Goal: Find specific page/section: Find specific page/section

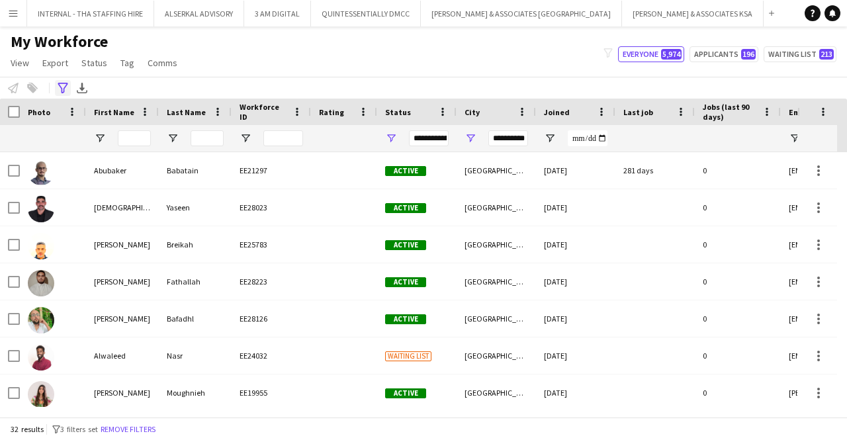
click at [65, 86] on icon at bounding box center [63, 88] width 10 height 11
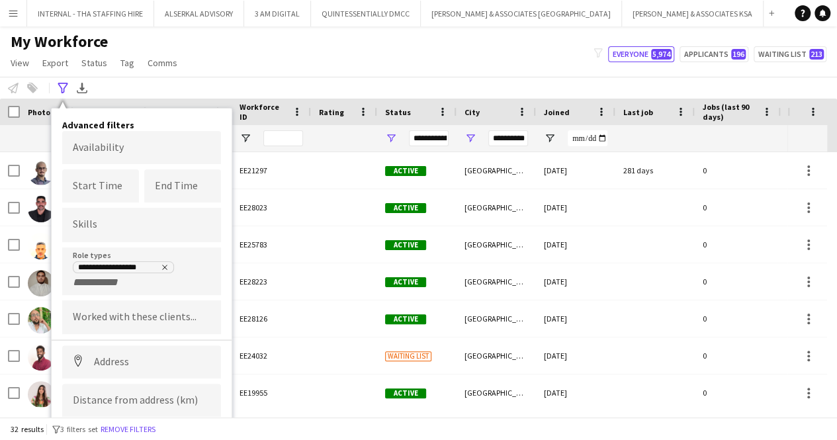
click at [289, 62] on div "My Workforce View Views Default view [PERSON_NAME] New view Update view Delete …" at bounding box center [418, 54] width 837 height 45
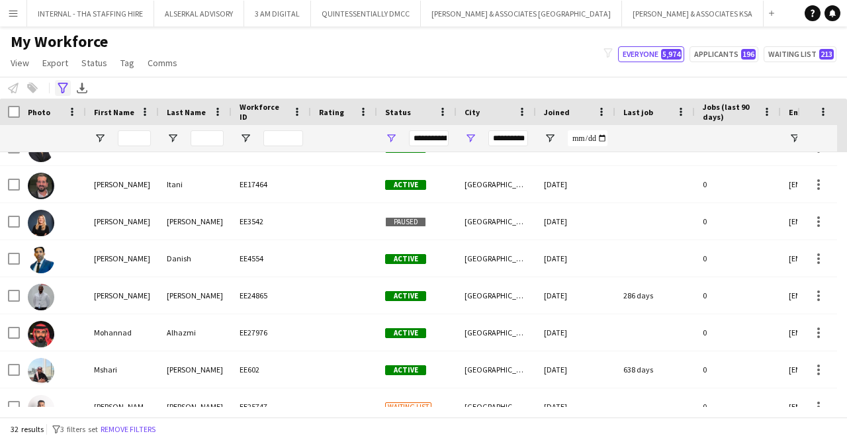
click at [62, 87] on icon "Advanced filters" at bounding box center [63, 88] width 11 height 11
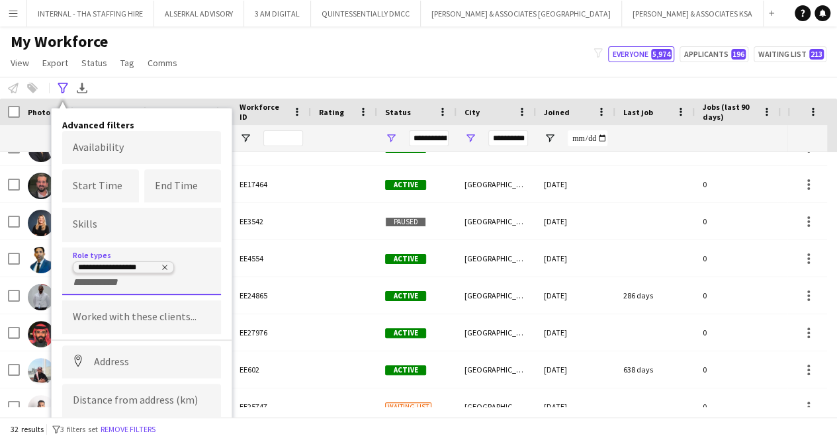
click at [167, 263] on icon "Remove tag" at bounding box center [165, 267] width 8 height 8
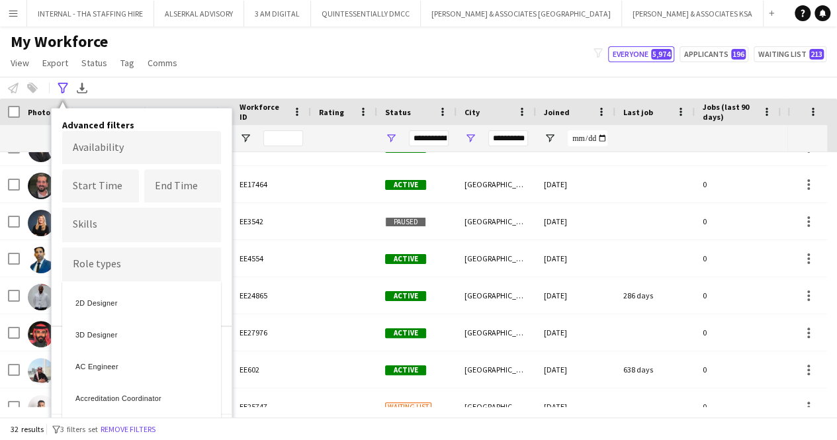
click at [150, 265] on div at bounding box center [418, 220] width 837 height 440
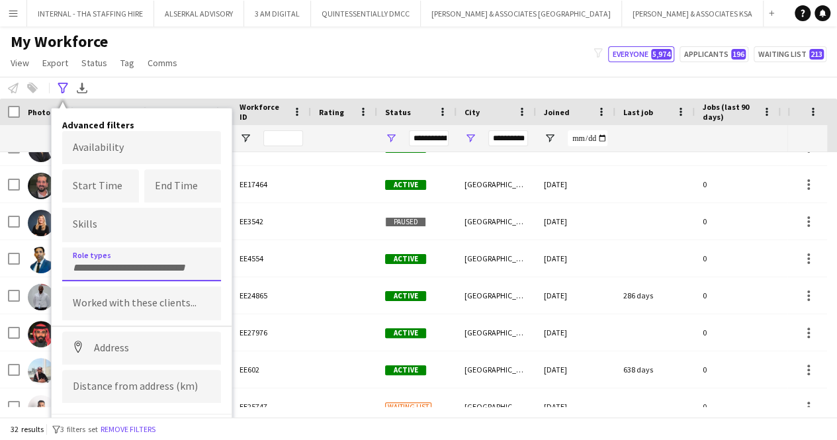
click at [140, 263] on input "Type to search role types..." at bounding box center [142, 268] width 138 height 12
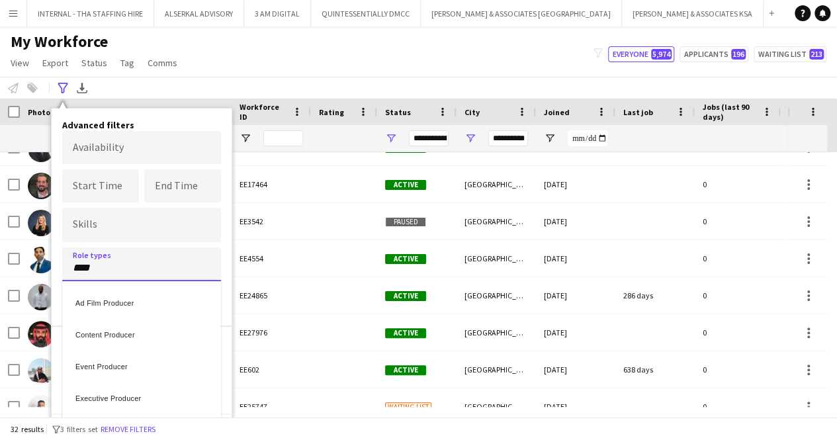
type input "****"
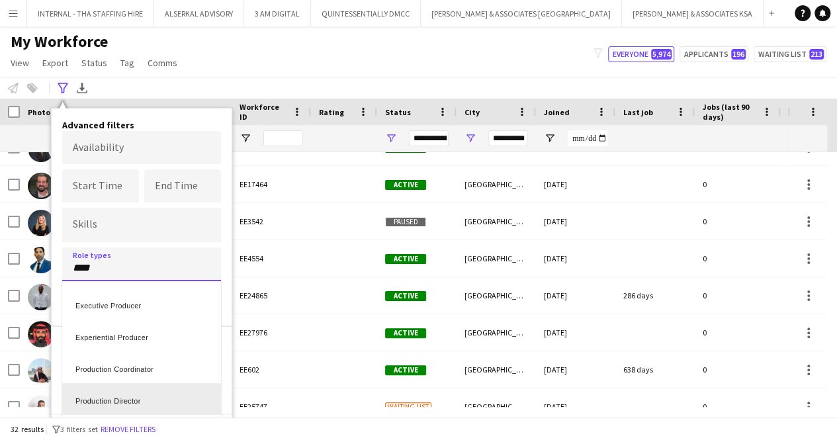
click at [117, 398] on div "Production Director" at bounding box center [141, 399] width 159 height 32
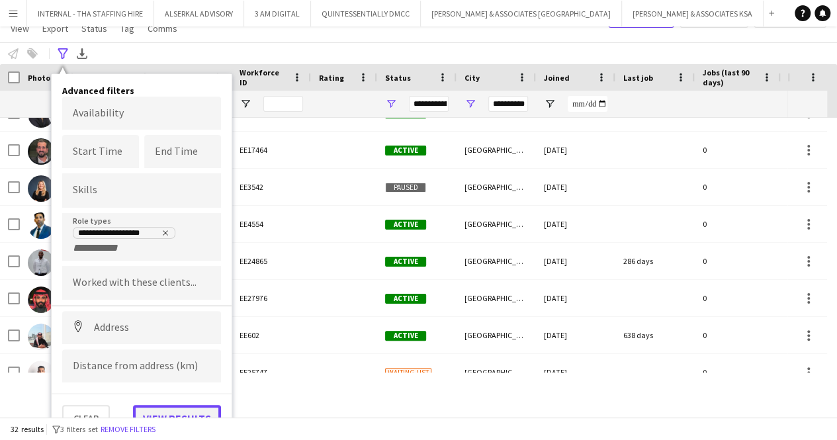
click at [151, 413] on button "View results" at bounding box center [177, 418] width 88 height 26
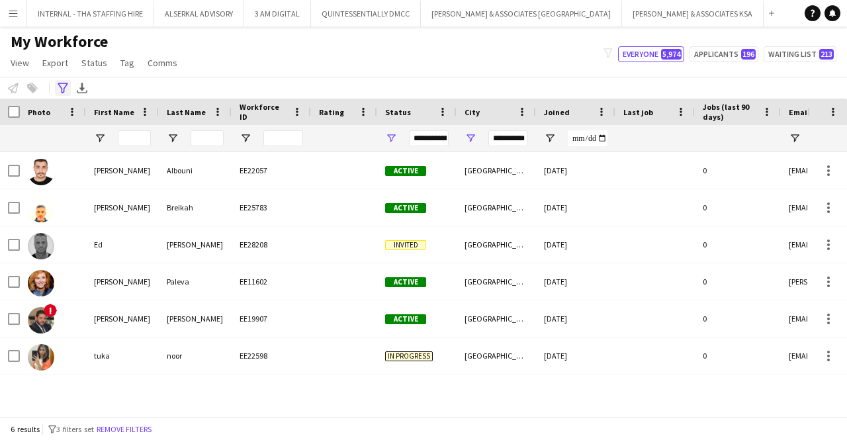
click at [67, 84] on icon at bounding box center [63, 88] width 10 height 11
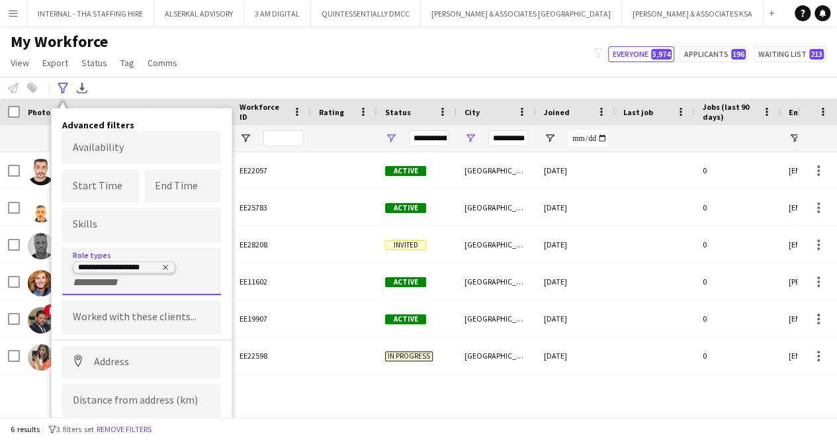
click at [163, 265] on icon "Remove tag" at bounding box center [165, 267] width 8 height 8
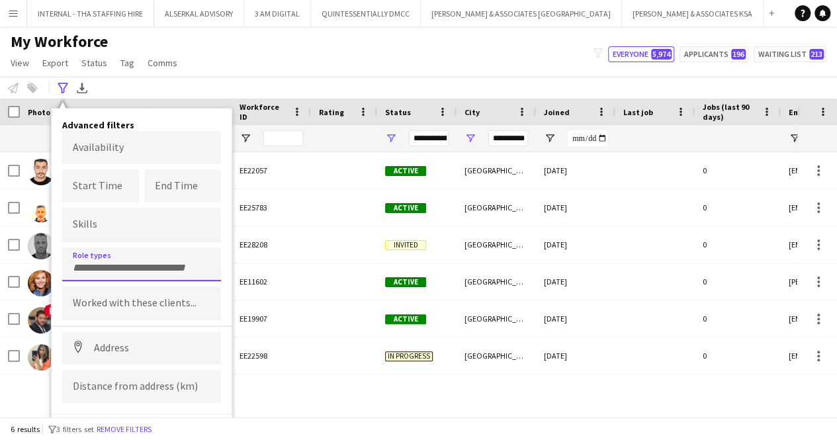
click at [116, 265] on input "Type to search role types..." at bounding box center [142, 268] width 138 height 12
type input "********"
click at [111, 301] on div "Protocol Manager" at bounding box center [141, 301] width 159 height 32
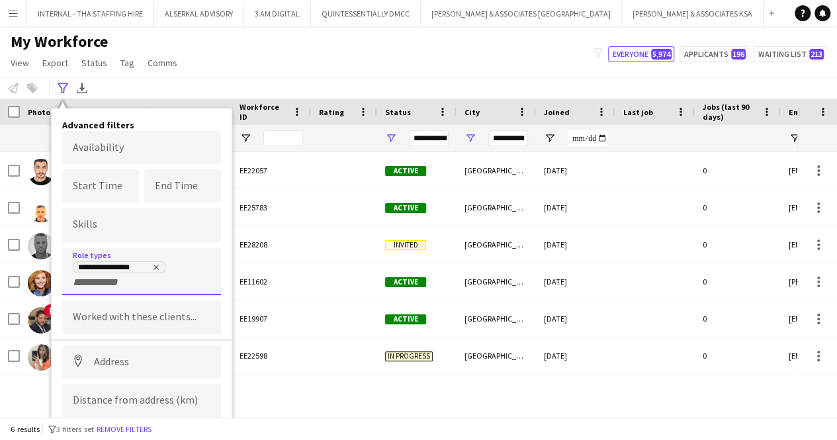
scroll to position [34, 0]
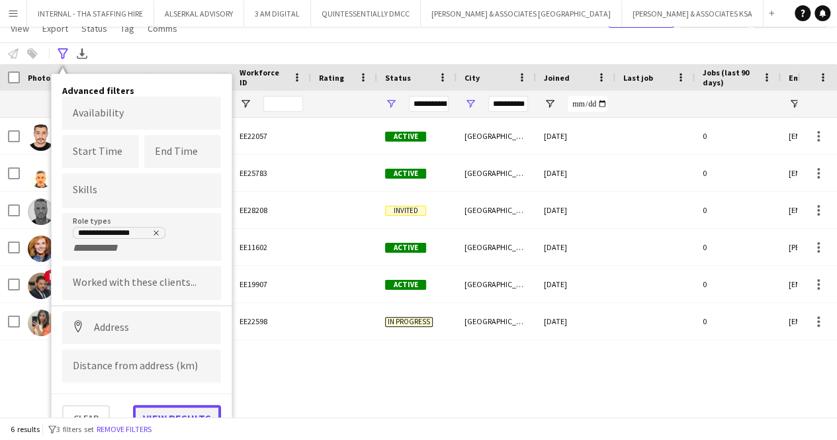
click at [161, 409] on button "View results" at bounding box center [177, 418] width 88 height 26
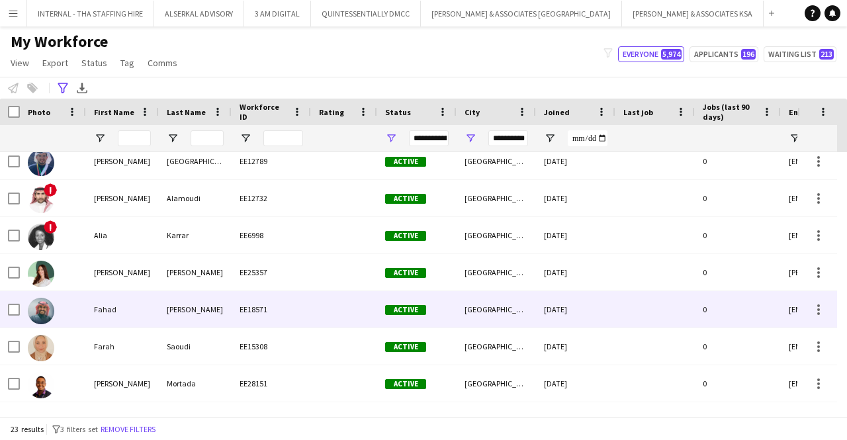
scroll to position [0, 0]
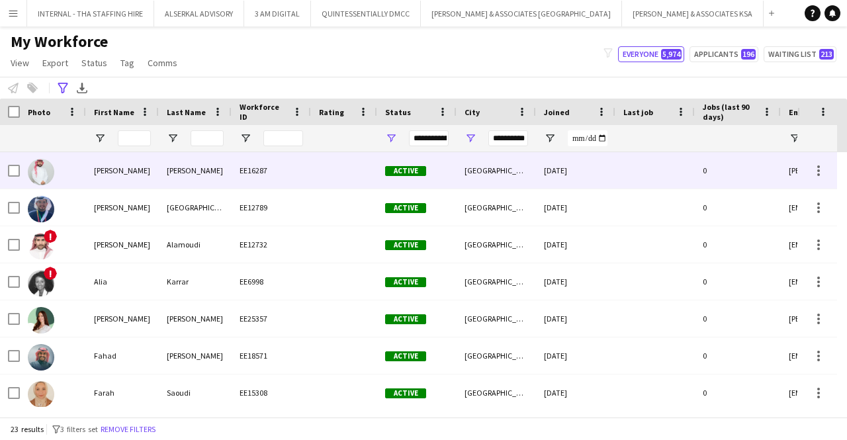
click at [311, 174] on div at bounding box center [344, 170] width 66 height 36
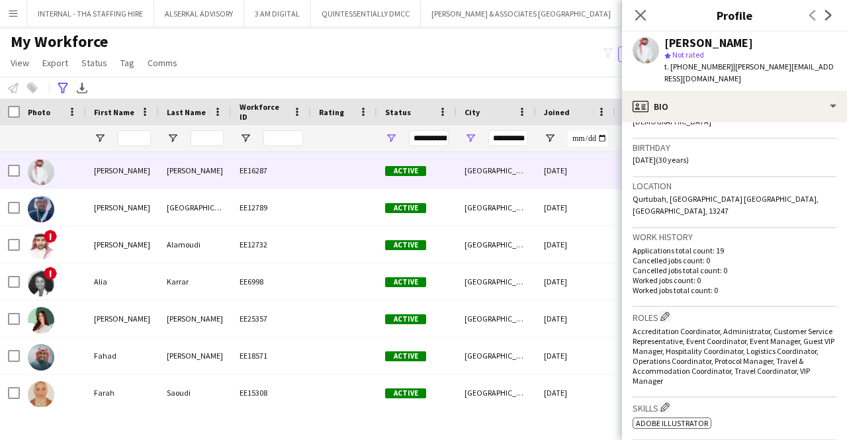
scroll to position [231, 0]
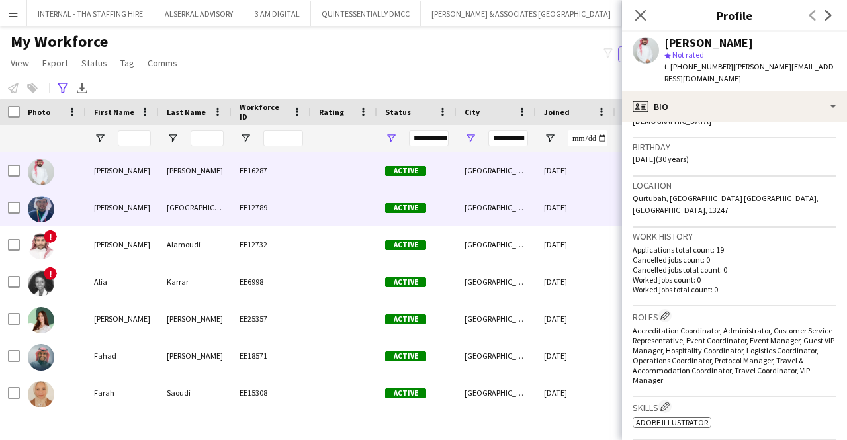
click at [534, 213] on div "[GEOGRAPHIC_DATA]" at bounding box center [495, 207] width 79 height 36
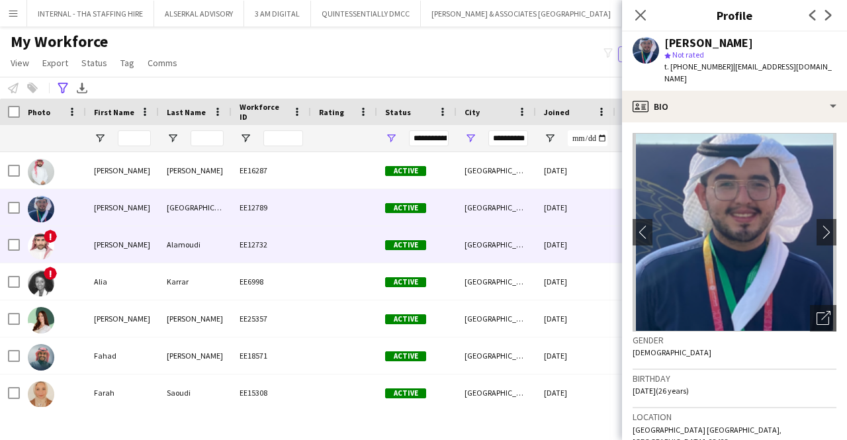
click at [524, 252] on div "[GEOGRAPHIC_DATA]" at bounding box center [495, 244] width 79 height 36
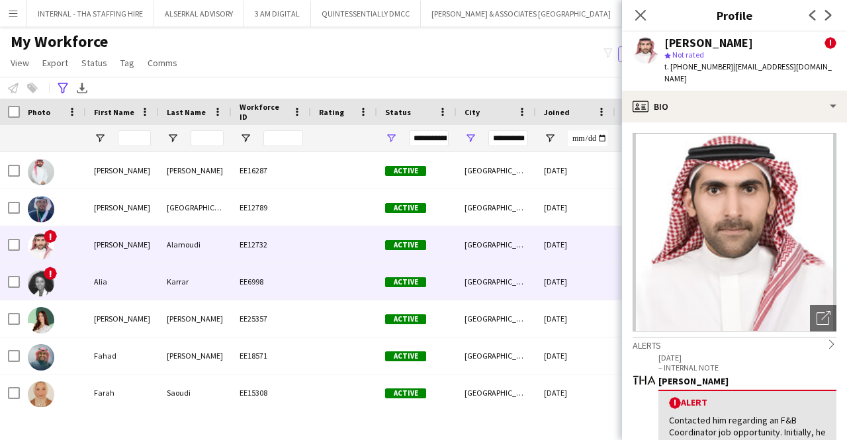
click at [521, 270] on div "[GEOGRAPHIC_DATA]" at bounding box center [495, 281] width 79 height 36
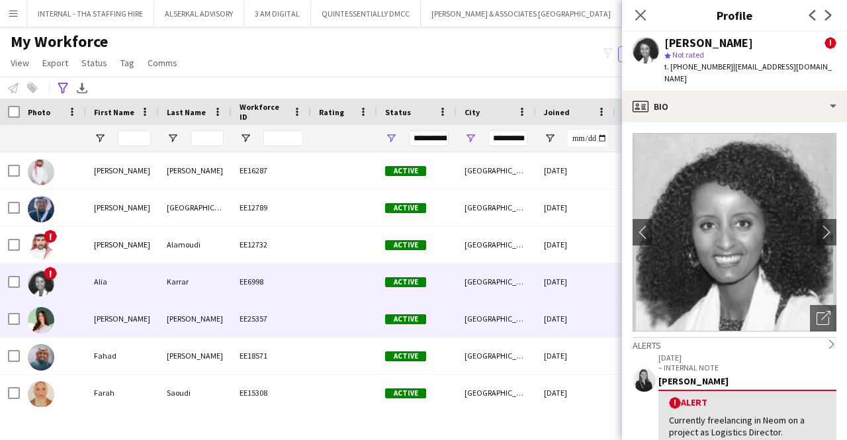
click at [505, 318] on div "[GEOGRAPHIC_DATA]" at bounding box center [495, 318] width 79 height 36
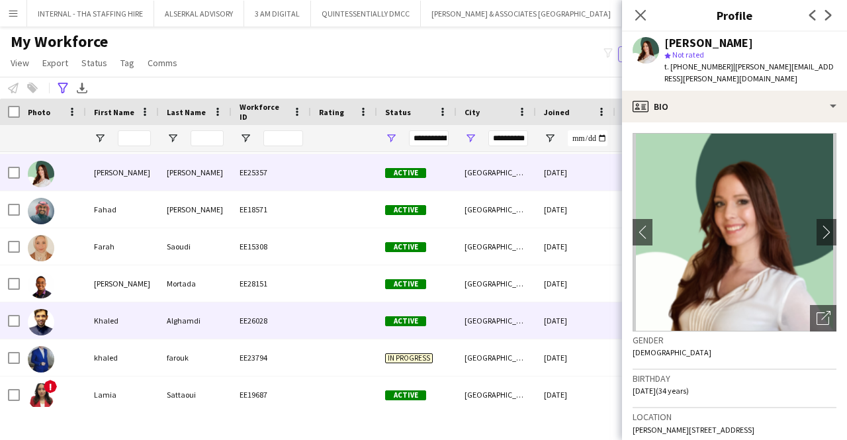
scroll to position [168, 0]
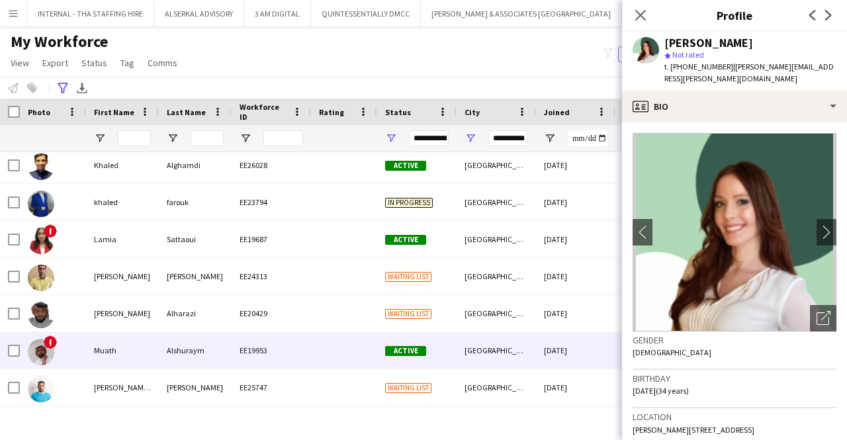
click at [489, 346] on div "[GEOGRAPHIC_DATA]" at bounding box center [495, 350] width 79 height 36
